Goal: Task Accomplishment & Management: Complete application form

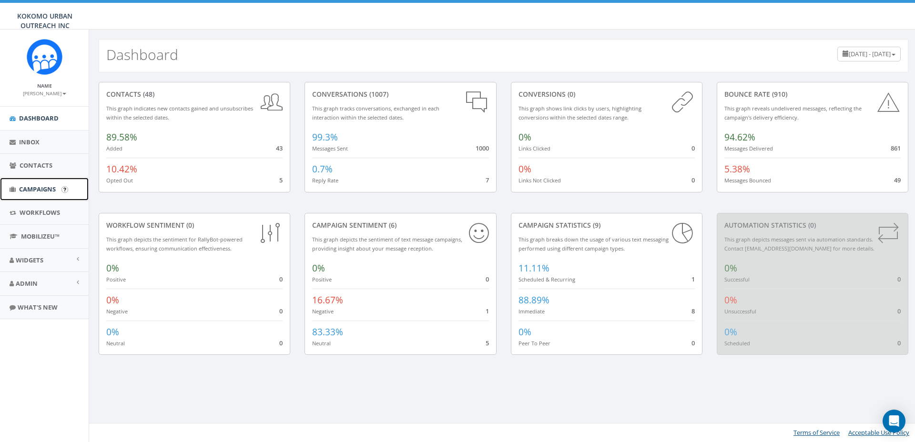
click at [38, 186] on span "Campaigns" at bounding box center [37, 189] width 37 height 9
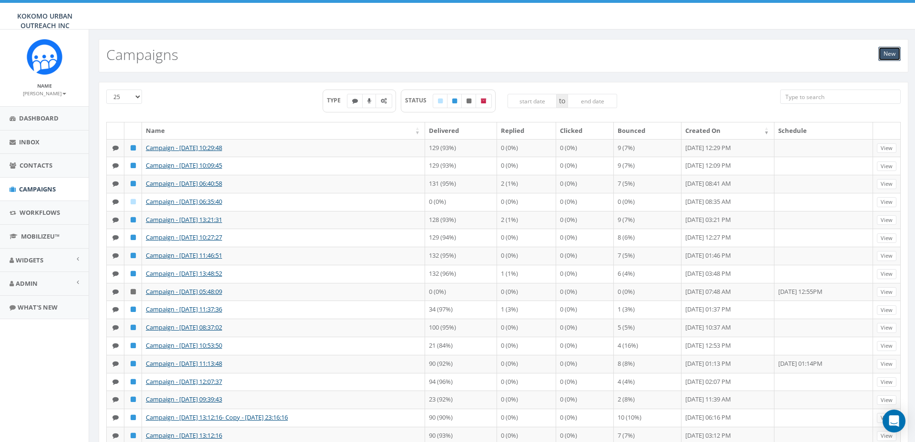
click at [890, 58] on link "New" at bounding box center [890, 54] width 22 height 14
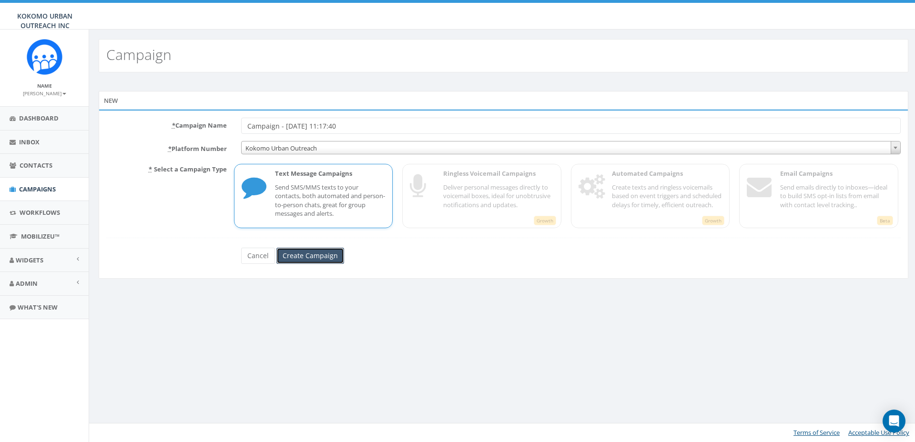
click at [312, 256] on input "Create Campaign" at bounding box center [311, 256] width 68 height 16
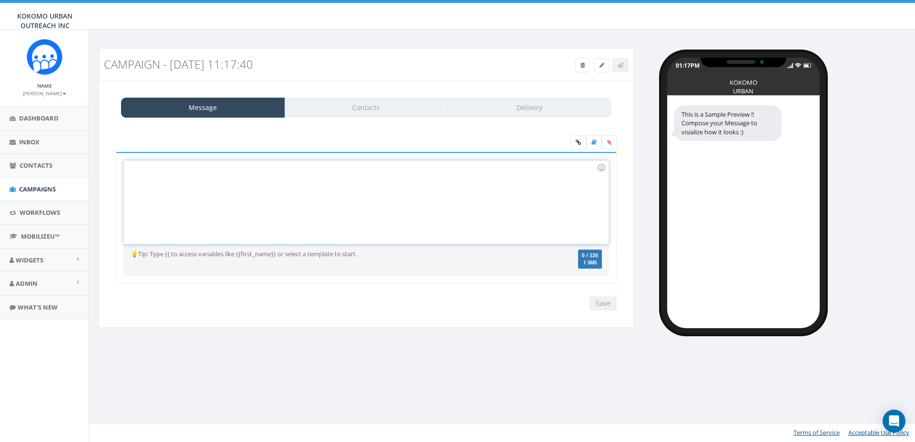
click at [229, 183] on div at bounding box center [366, 202] width 484 height 83
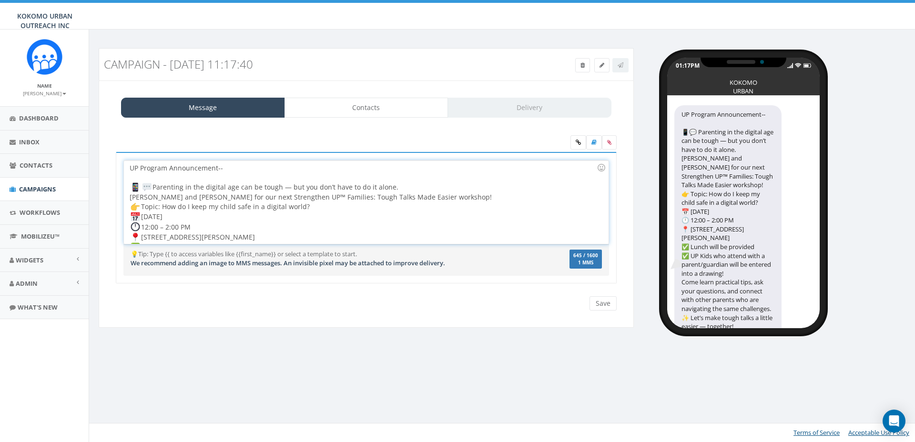
click at [154, 184] on div "Parenting in the digital age can be tough — but you don’t have to do it alone. …" at bounding box center [363, 233] width 467 height 100
drag, startPoint x: 155, startPoint y: 186, endPoint x: 132, endPoint y: 184, distance: 23.9
click at [132, 184] on div "Parenting in the digital age can be tough — but you don’t have to do it alone. …" at bounding box center [363, 233] width 467 height 100
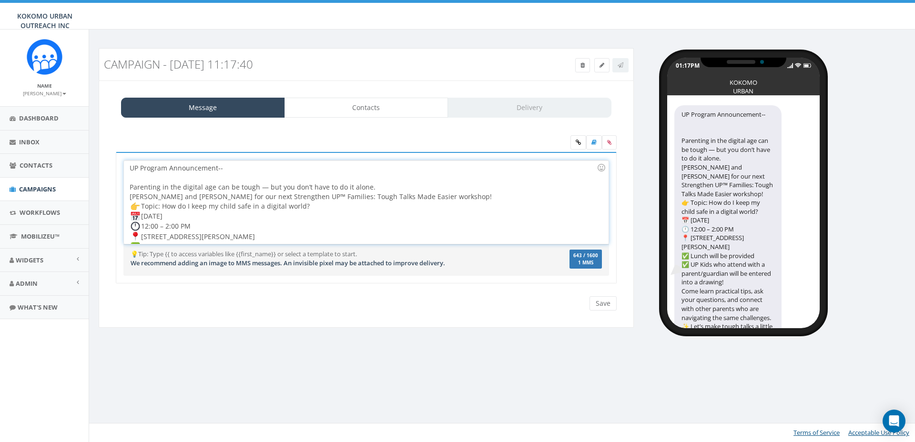
click at [385, 185] on div "Parenting in the digital age can be tough — but you don’t have to do it alone." at bounding box center [363, 188] width 467 height 10
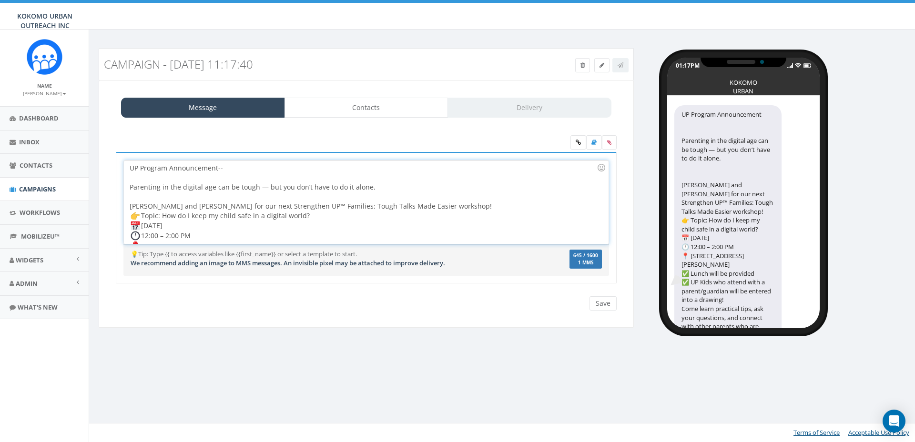
click at [449, 206] on div "Join Kareen and Morgan for our next Strengthen UP™ Families: Tough Talks Made E…" at bounding box center [363, 247] width 467 height 90
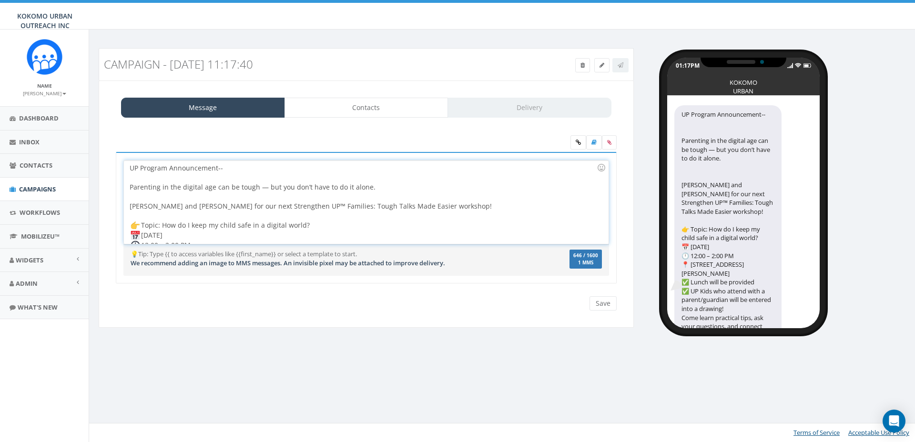
scroll to position [29, 0]
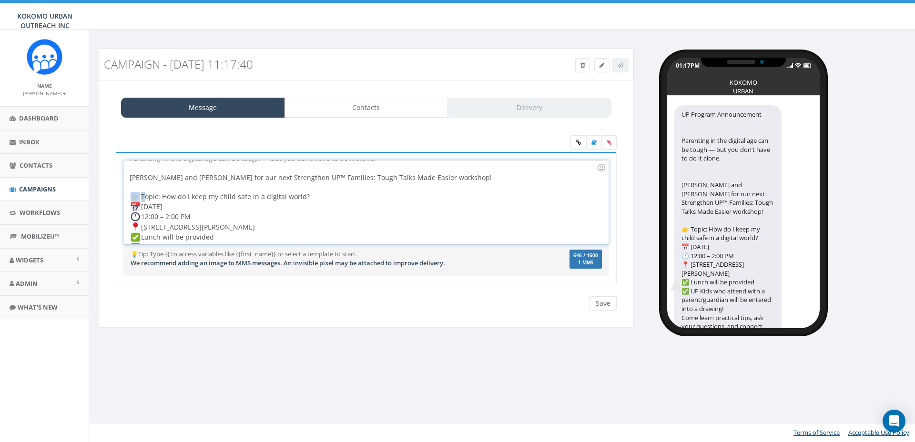
drag, startPoint x: 144, startPoint y: 196, endPoint x: 124, endPoint y: 196, distance: 19.1
click at [124, 196] on div "UP Program Announcement-- Parenting in the digital age can be tough — but you d…" at bounding box center [366, 202] width 484 height 83
drag, startPoint x: 144, startPoint y: 206, endPoint x: 134, endPoint y: 204, distance: 10.2
click at [134, 207] on div "Topic: How do I keep my child safe in a digital world? Saturday, October 11th 1…" at bounding box center [363, 228] width 467 height 90
click at [141, 218] on div "Topic: How do I keep my child safe in a digital world? Saturday, October 11th 1…" at bounding box center [363, 227] width 467 height 89
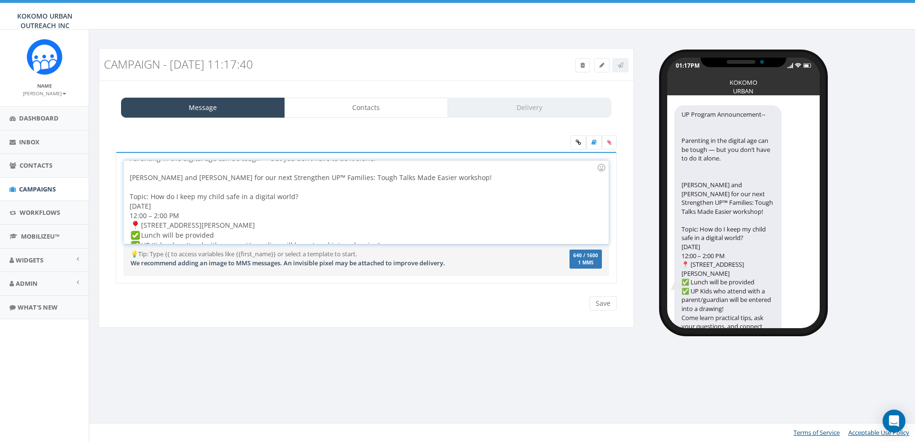
click at [144, 225] on div "Topic: How do I keep my child safe in a digital world? Saturday, October 11th 1…" at bounding box center [363, 227] width 467 height 88
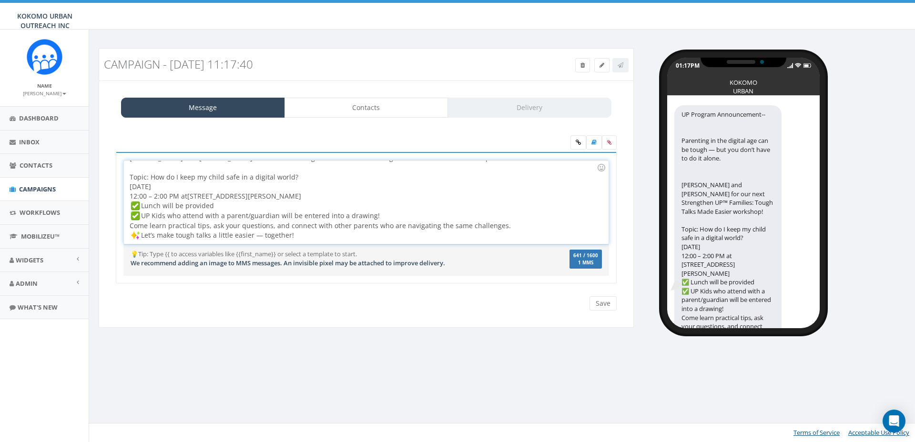
scroll to position [47, 0]
click at [326, 195] on div "Topic: How do I keep my child safe in a digital world? Saturday, October 11th 1…" at bounding box center [363, 203] width 467 height 78
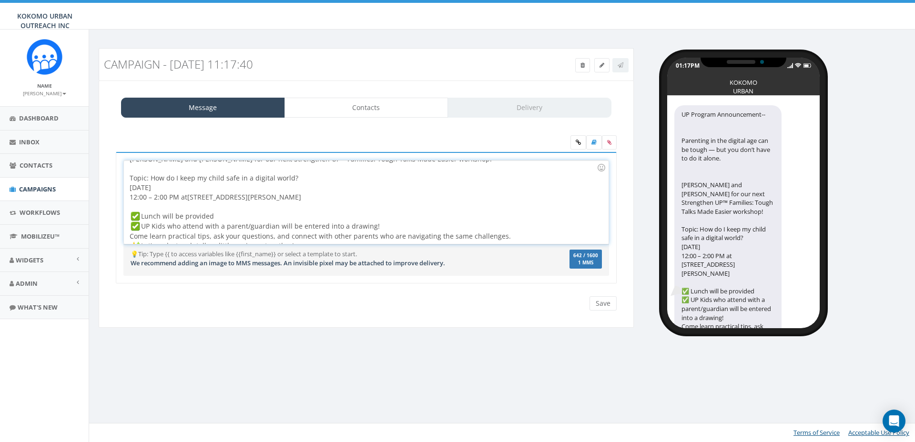
scroll to position [58, 0]
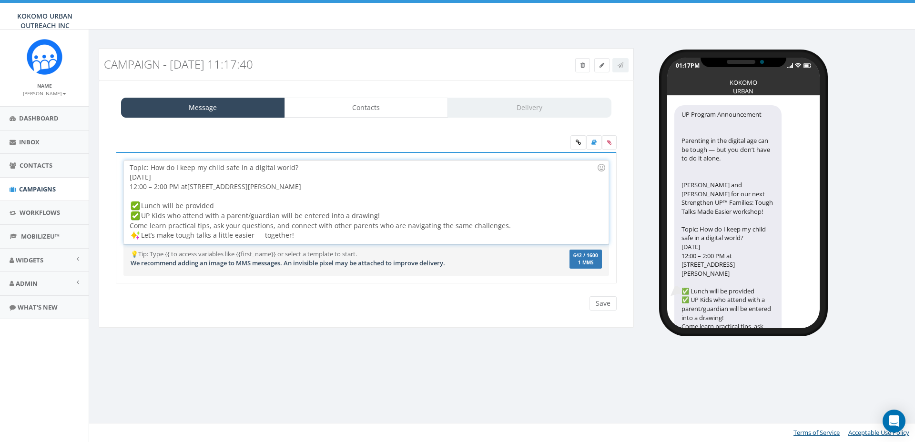
click at [405, 216] on div "Lunch will be provided UP Kids who attend with a parent/guardian will be entere…" at bounding box center [363, 217] width 467 height 50
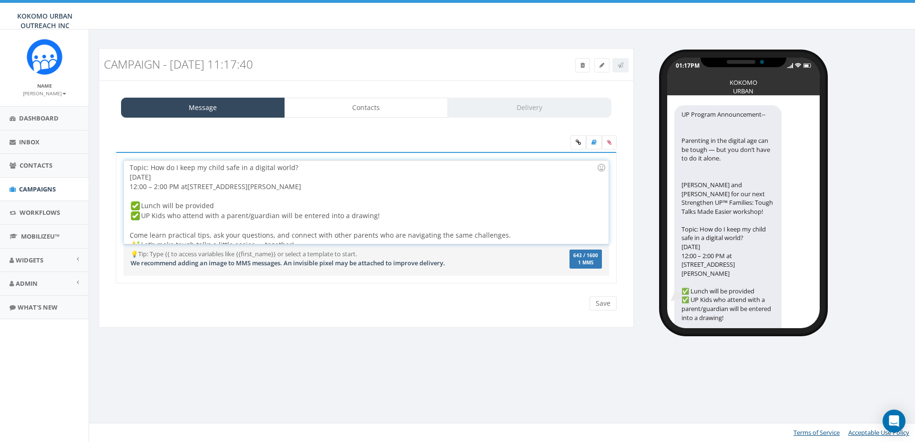
scroll to position [67, 0]
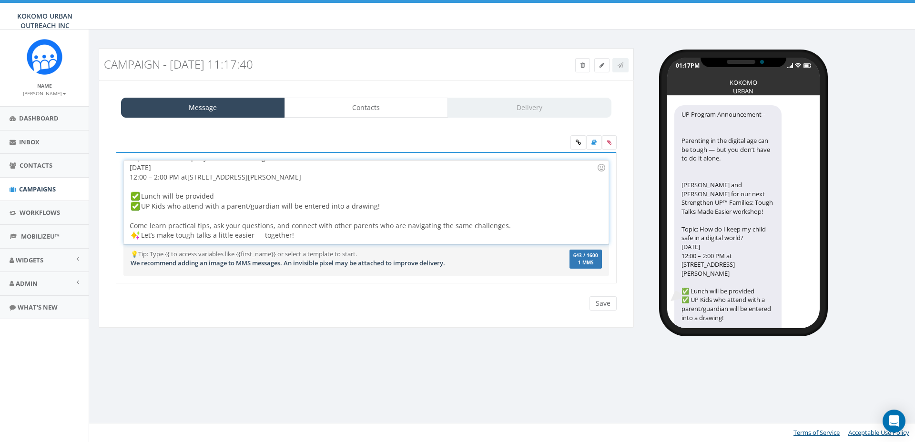
drag, startPoint x: 310, startPoint y: 235, endPoint x: 115, endPoint y: 236, distance: 195.0
click at [115, 236] on div "UP Program Announcement-- Parenting in the digital age can be tough — but you d…" at bounding box center [366, 224] width 515 height 144
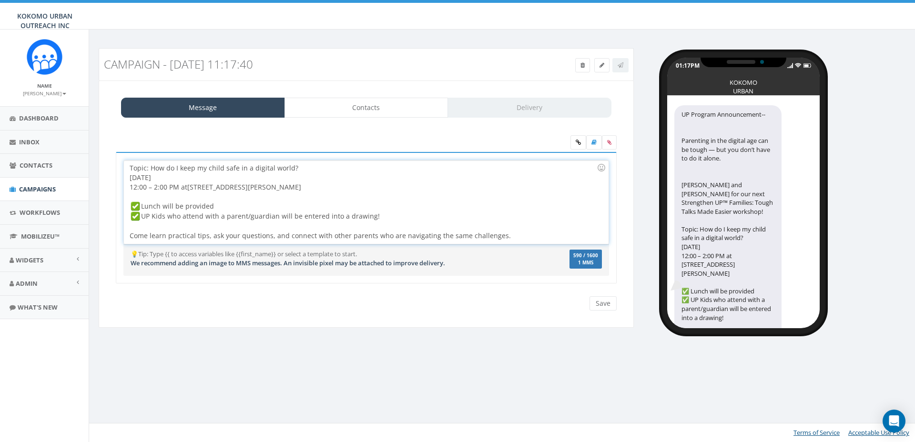
scroll to position [0, 0]
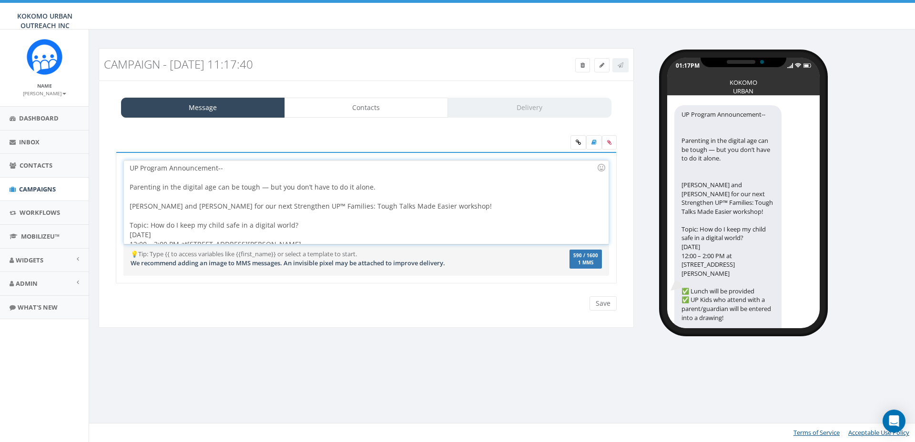
click at [128, 189] on div "UP Program Announcement-- Parenting in the digital age can be tough — but you d…" at bounding box center [366, 202] width 484 height 83
click at [128, 205] on div "UP Program Announcement-- Parenting in the digital age can be tough — but you d…" at bounding box center [366, 202] width 484 height 83
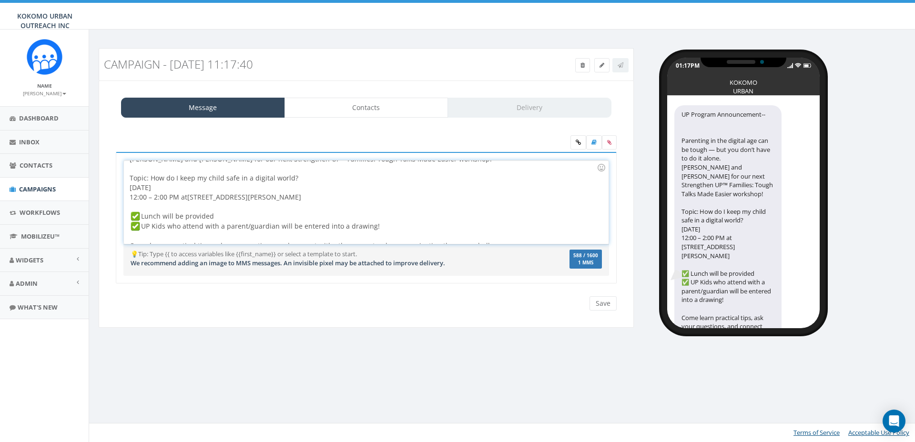
scroll to position [47, 0]
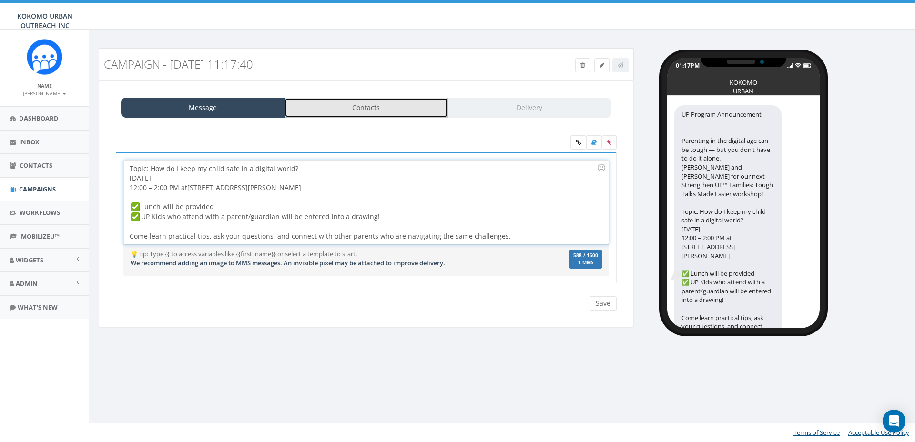
click at [407, 111] on link "Contacts" at bounding box center [367, 108] width 164 height 20
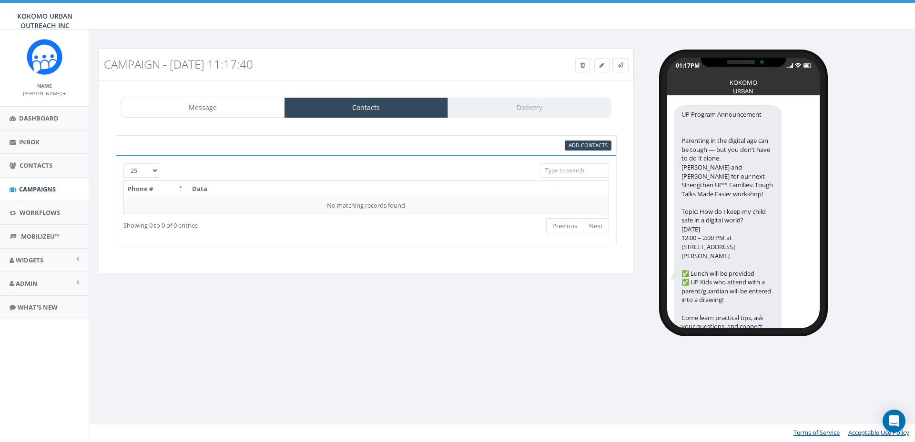
click at [157, 175] on select "25 50 100" at bounding box center [141, 171] width 36 height 14
select select "100"
click at [123, 164] on select "25 50 100" at bounding box center [141, 171] width 36 height 14
click at [583, 143] on span "Add Contacts" at bounding box center [588, 145] width 39 height 7
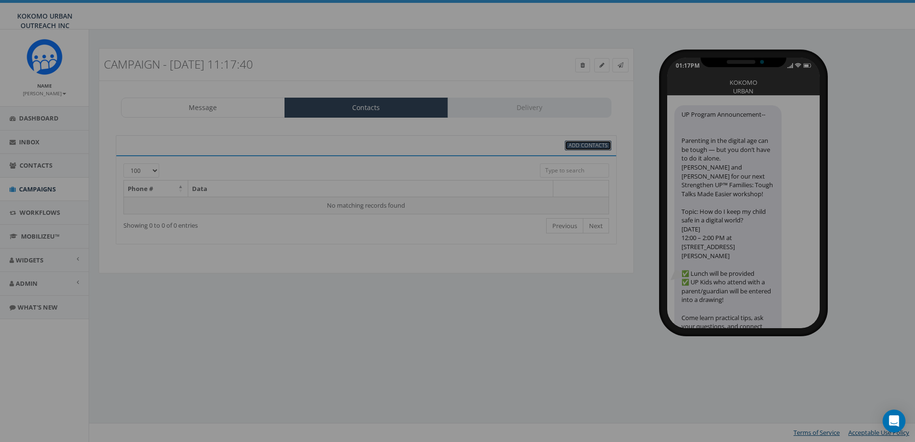
select select
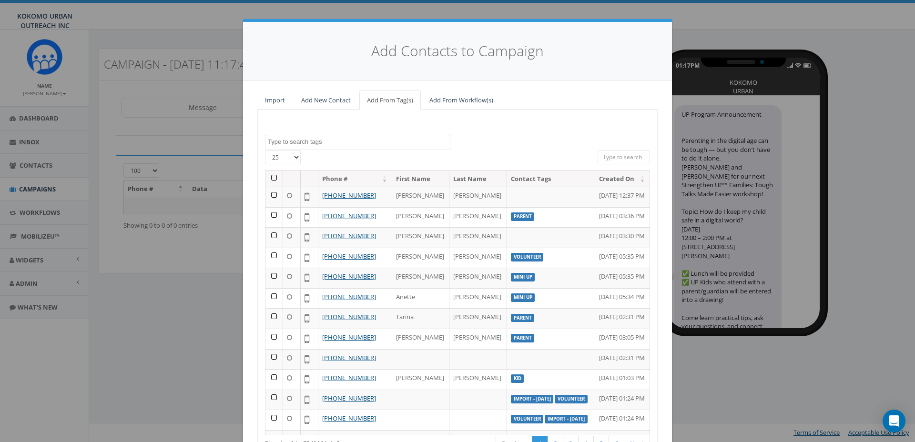
click at [276, 162] on select "25 50 100" at bounding box center [283, 157] width 36 height 14
select select "100"
click at [265, 150] on select "25 50 100" at bounding box center [283, 157] width 36 height 14
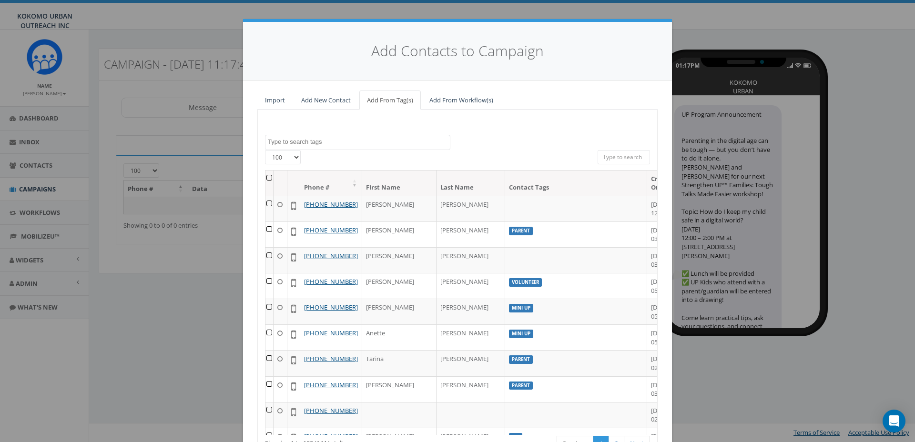
click at [274, 179] on th at bounding box center [270, 183] width 8 height 25
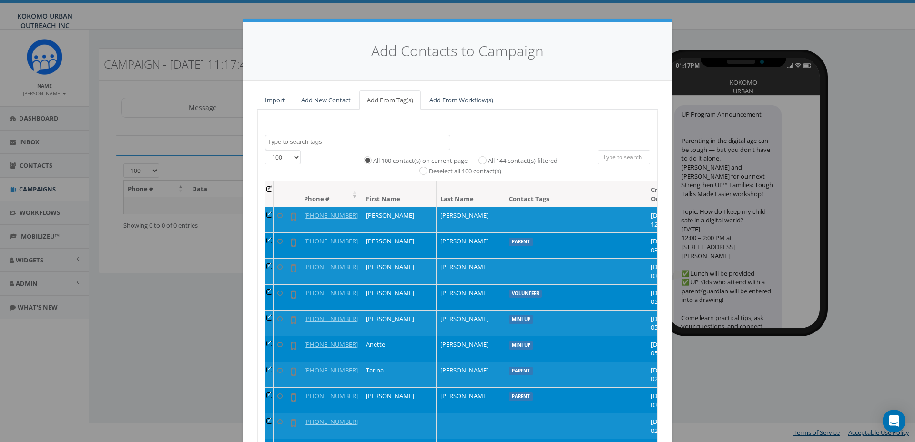
click at [488, 159] on label "All 144 contact(s) filtered" at bounding box center [523, 161] width 70 height 10
click at [482, 159] on input "All 144 contact(s) filtered" at bounding box center [485, 160] width 6 height 6
radio input "true"
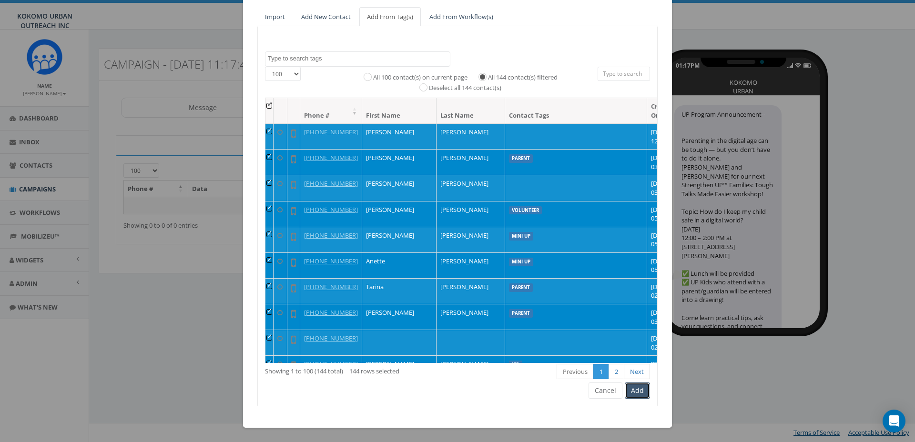
click at [638, 394] on button "Add" at bounding box center [637, 391] width 25 height 16
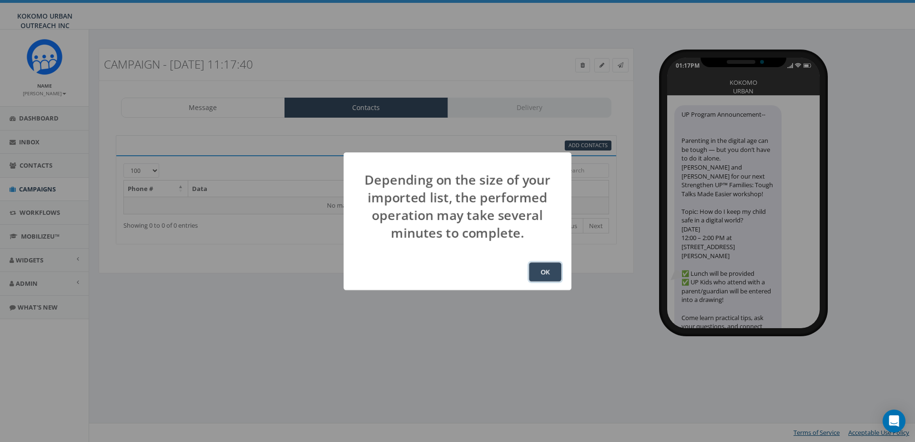
click at [543, 270] on button "OK" at bounding box center [545, 272] width 32 height 19
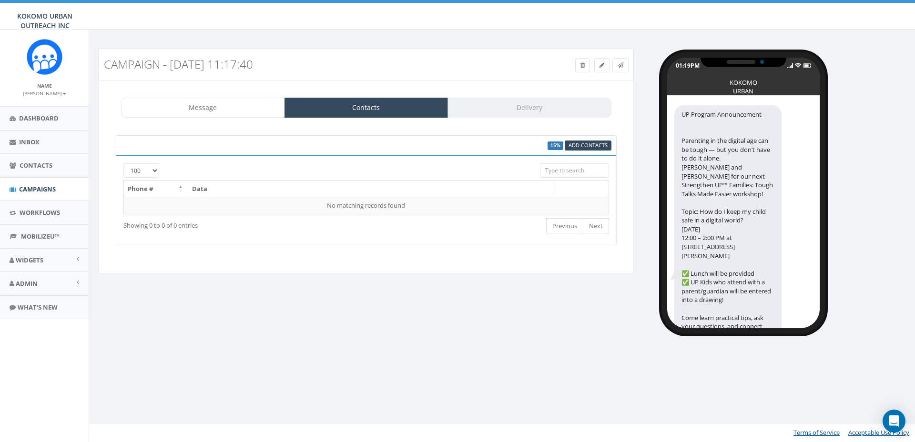
select select "100"
click at [621, 62] on icon at bounding box center [621, 65] width 6 height 6
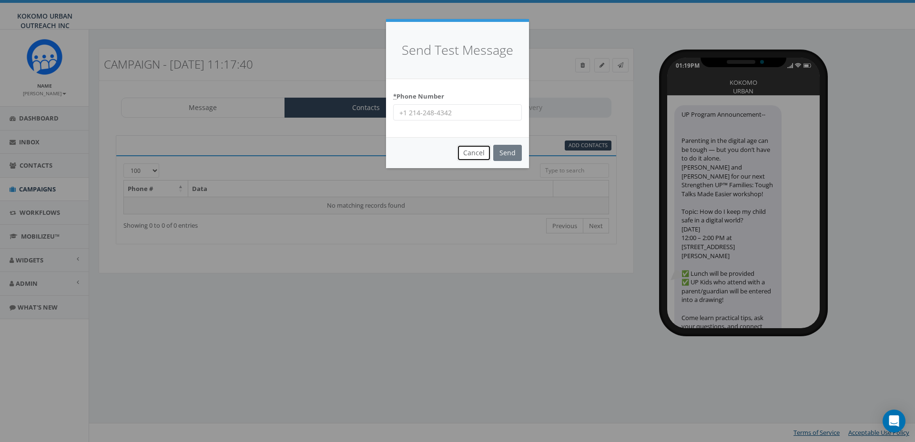
click at [473, 155] on button "Cancel" at bounding box center [474, 153] width 34 height 16
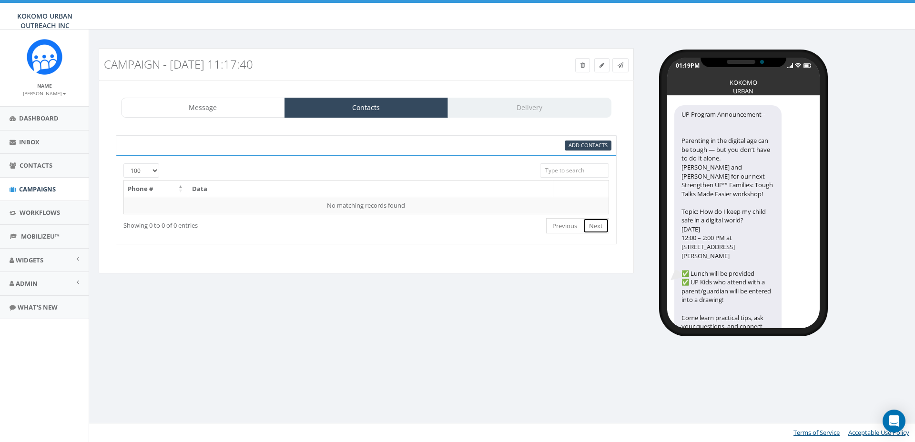
click at [593, 230] on link "Next" at bounding box center [596, 226] width 26 height 16
click at [562, 113] on div "Message Contacts Delivery" at bounding box center [366, 108] width 491 height 20
click at [625, 63] on link at bounding box center [621, 65] width 16 height 14
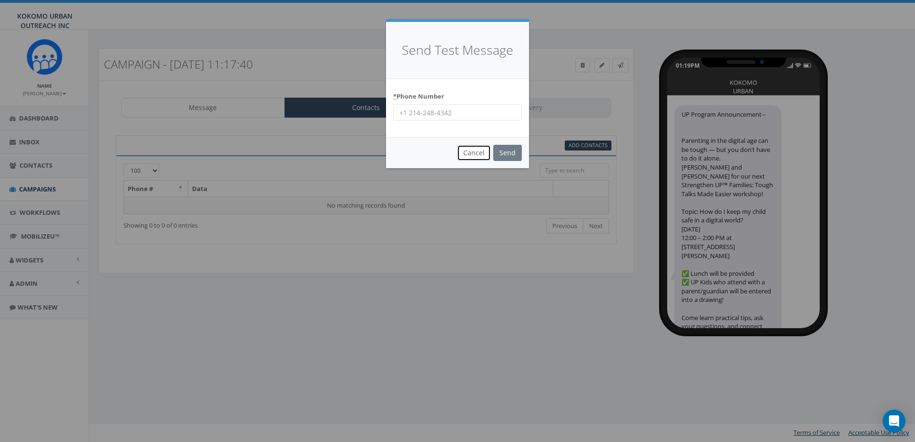
click at [473, 148] on button "Cancel" at bounding box center [474, 153] width 34 height 16
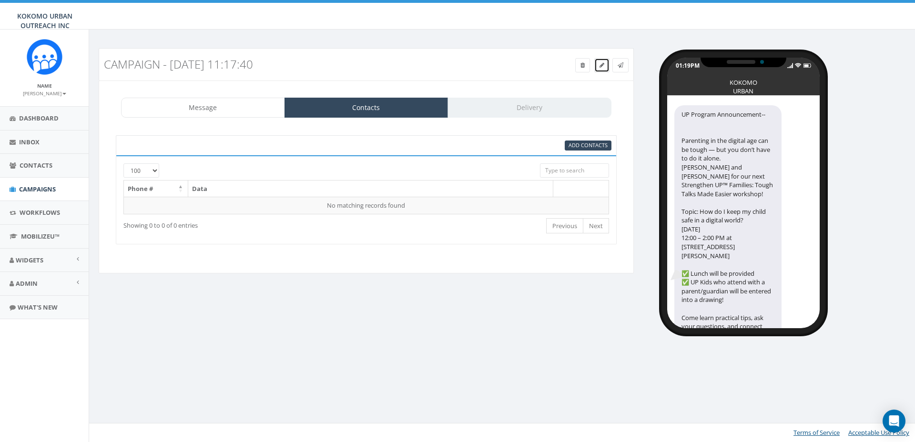
click at [600, 66] on icon at bounding box center [602, 65] width 5 height 6
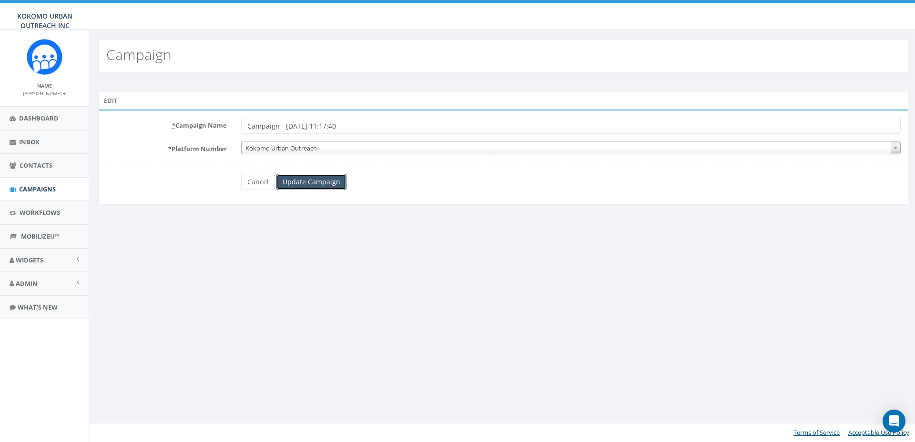
click at [318, 183] on input "Update Campaign" at bounding box center [312, 182] width 70 height 16
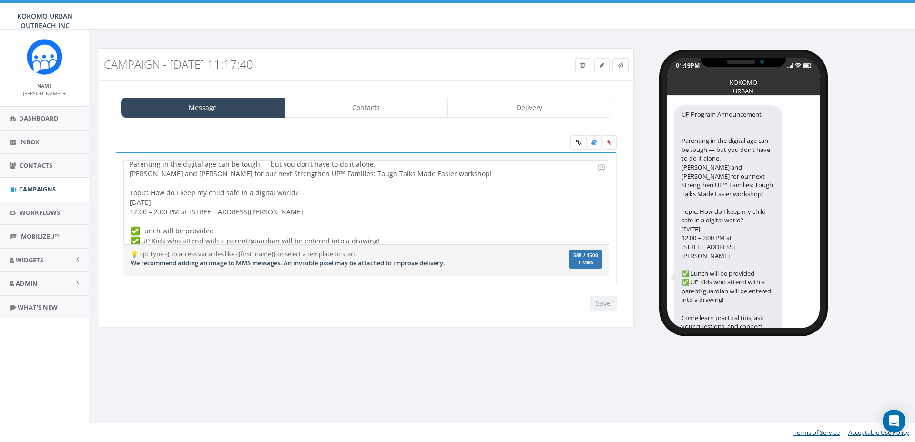
scroll to position [31, 0]
click at [612, 145] on label at bounding box center [609, 142] width 15 height 14
click at [0, 0] on input "file" at bounding box center [0, 0] width 0 height 0
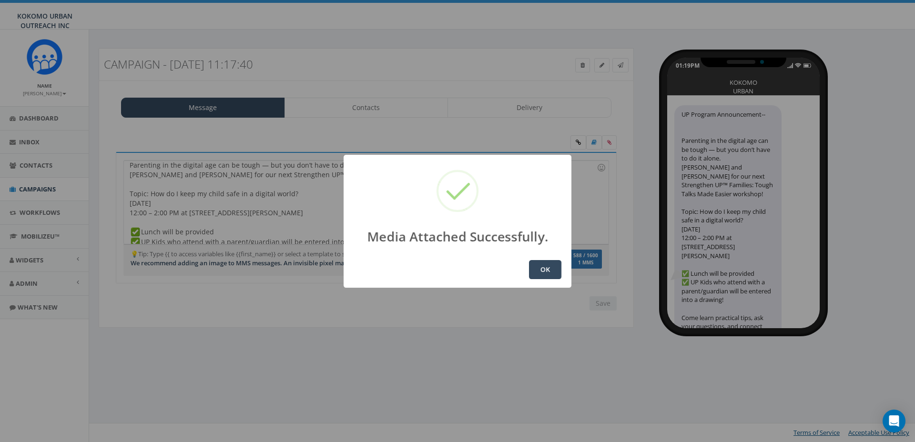
click at [545, 271] on button "OK" at bounding box center [545, 269] width 32 height 19
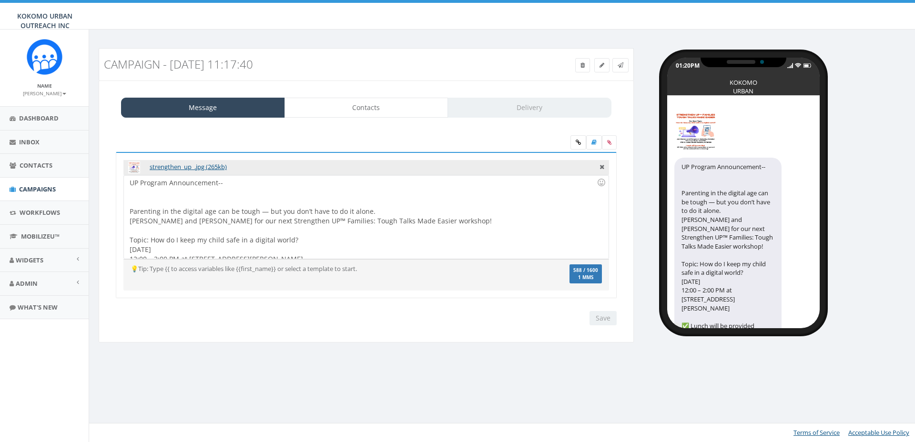
select select "100"
click at [509, 108] on div "Message Contacts Delivery" at bounding box center [366, 108] width 491 height 20
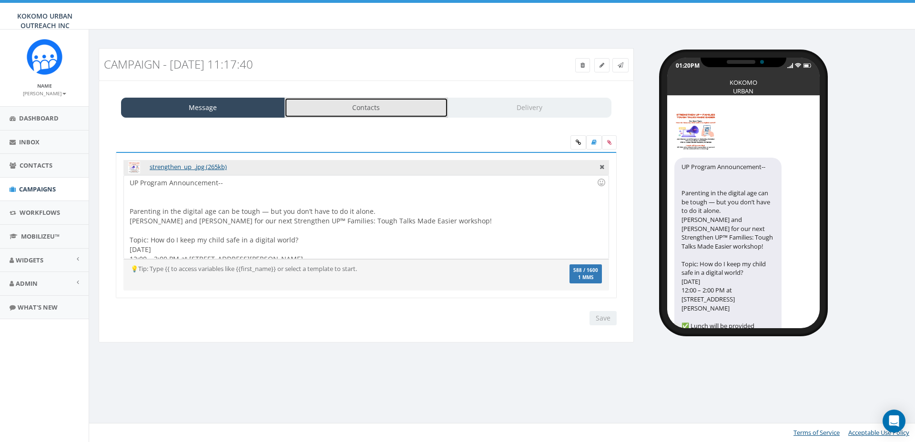
click at [407, 103] on link "Contacts" at bounding box center [367, 108] width 164 height 20
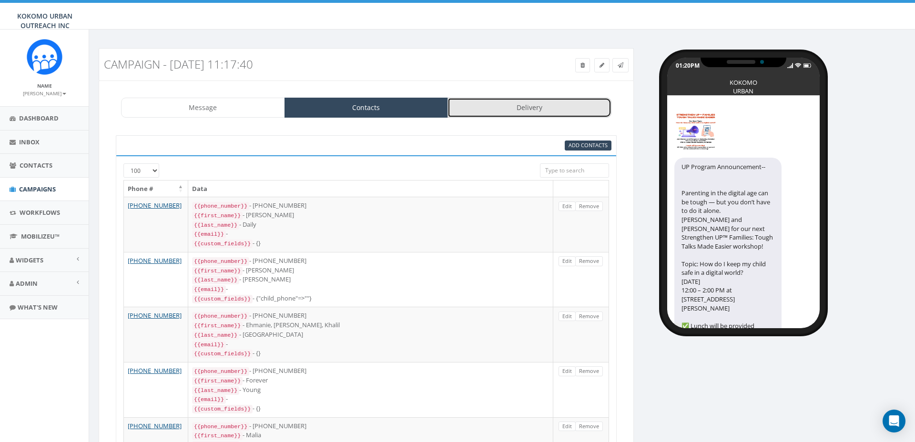
click at [510, 107] on link "Delivery" at bounding box center [530, 108] width 164 height 20
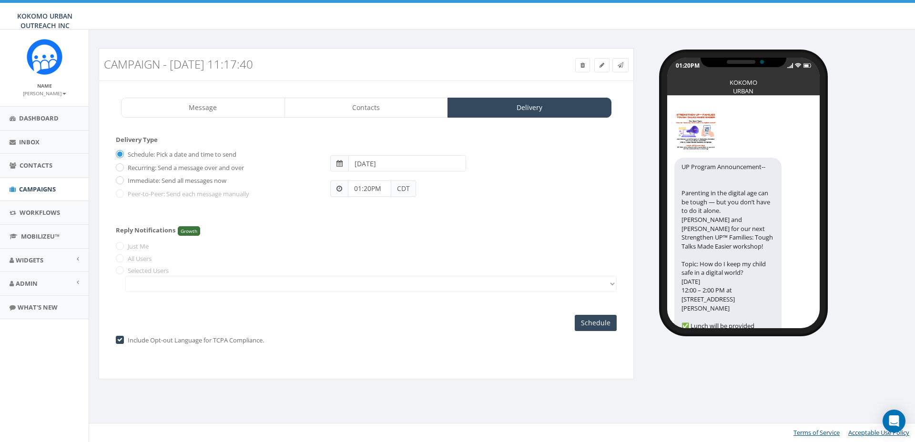
click at [125, 181] on label "Immediate: Send all messages now" at bounding box center [175, 181] width 101 height 10
click at [122, 181] on input "Immediate: Send all messages now" at bounding box center [119, 181] width 6 height 6
radio input "true"
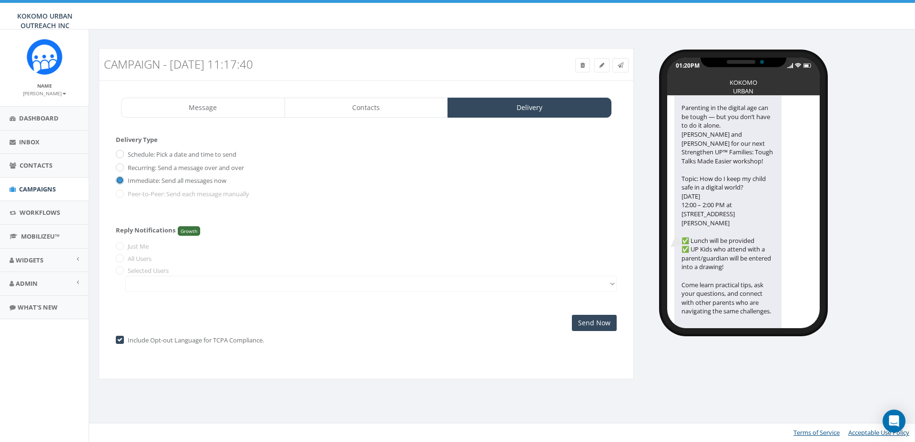
scroll to position [100, 0]
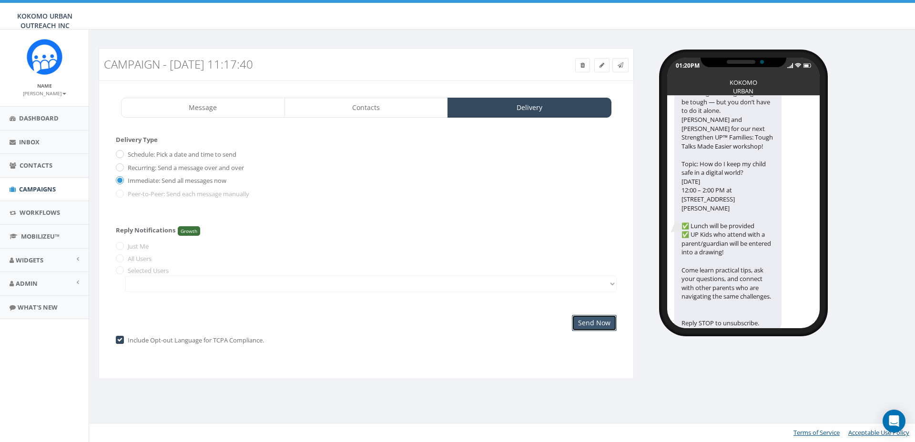
click at [592, 321] on input "Send Now" at bounding box center [594, 323] width 45 height 16
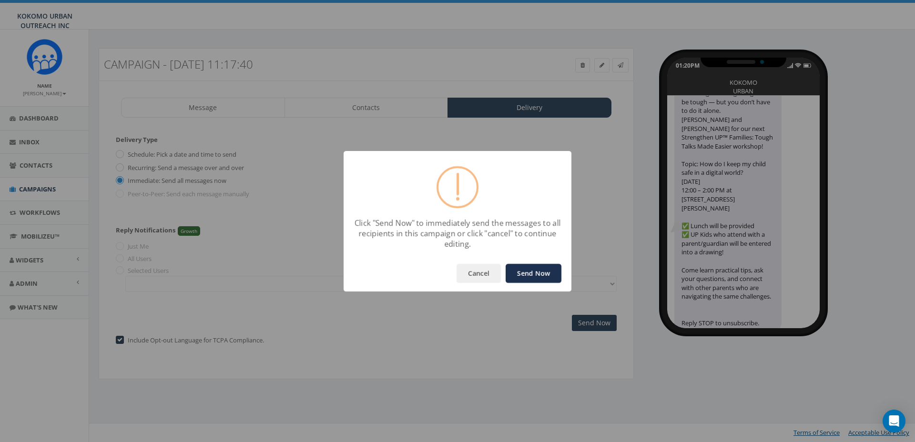
click at [523, 279] on button "Send Now" at bounding box center [534, 273] width 56 height 19
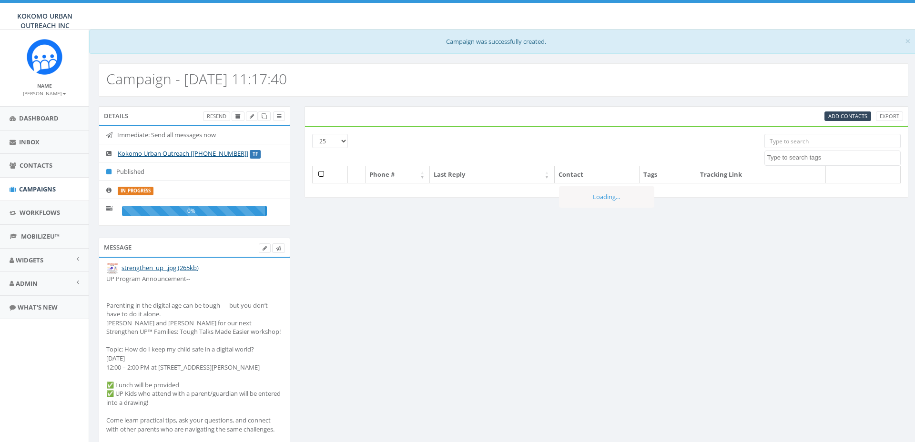
select select
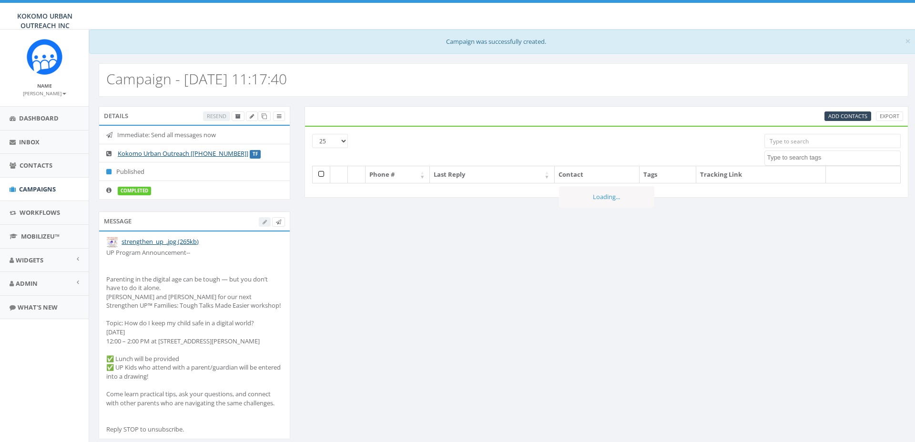
select select
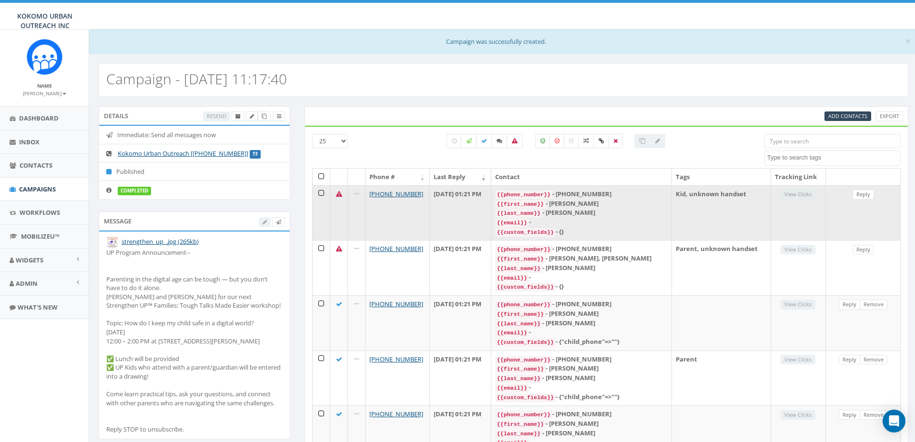
click at [339, 195] on icon at bounding box center [339, 194] width 6 height 6
